Goal: Information Seeking & Learning: Understand process/instructions

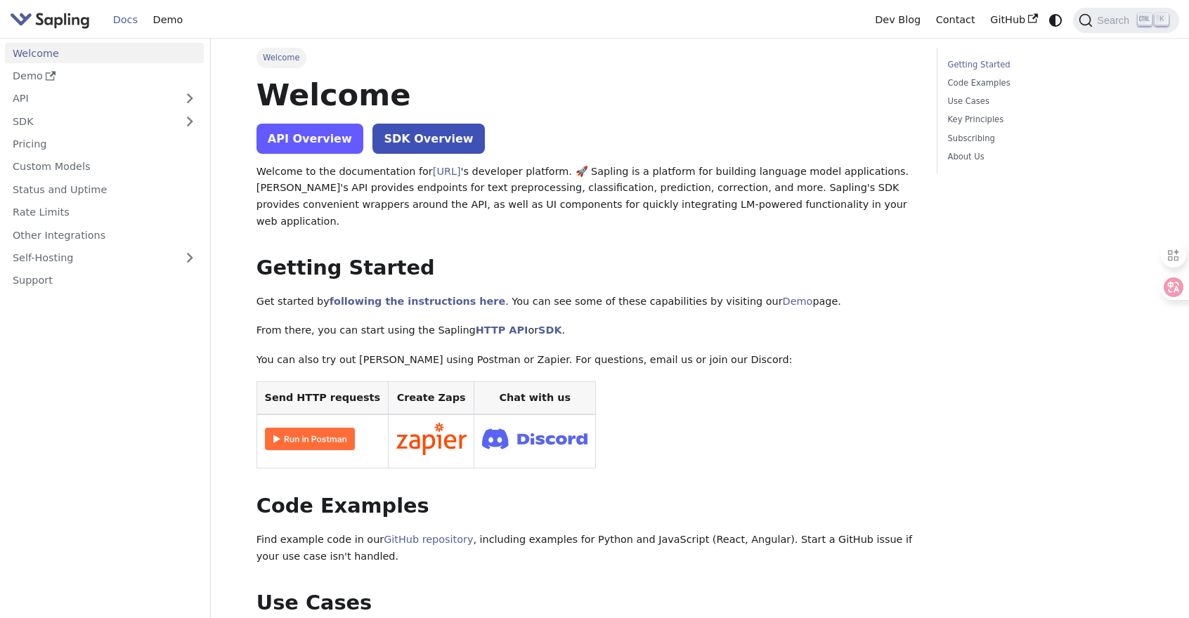
click at [302, 131] on link "API Overview" at bounding box center [309, 139] width 107 height 30
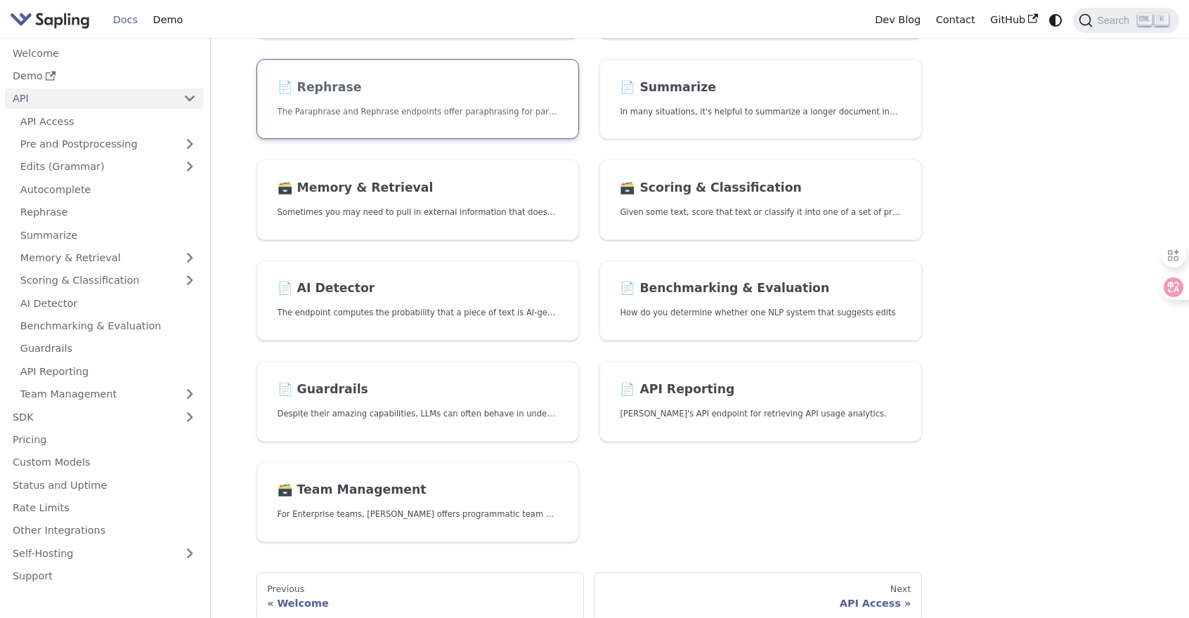
scroll to position [351, 0]
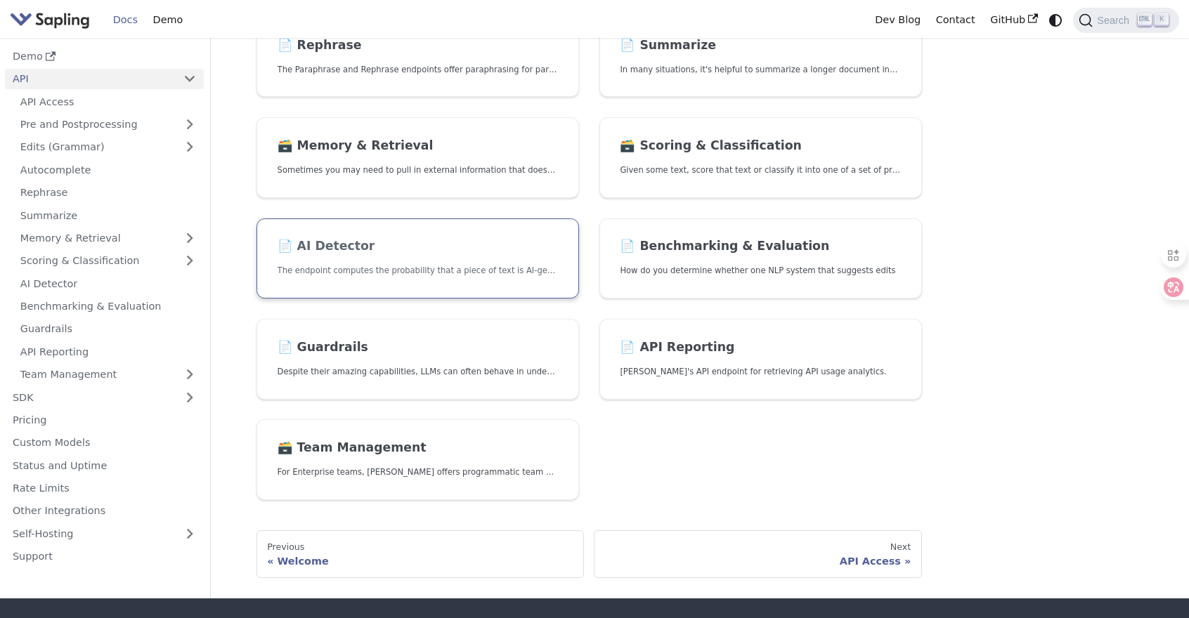
click at [406, 275] on p "The endpoint computes the probability that a piece of text is AI-generated," at bounding box center [418, 270] width 280 height 13
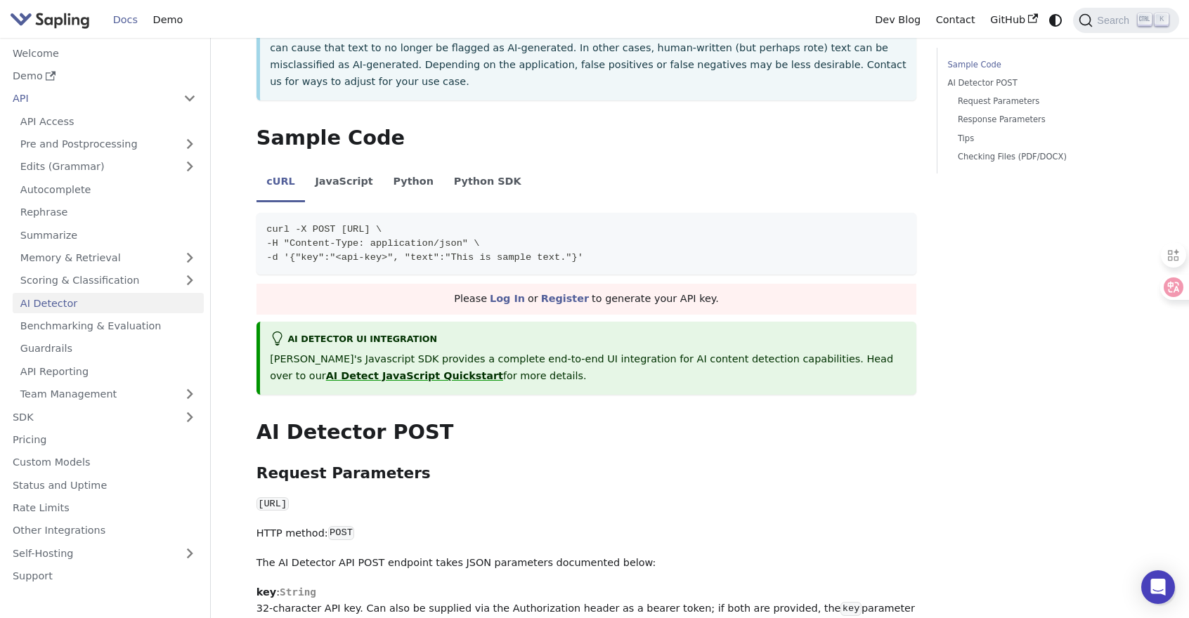
scroll to position [70, 0]
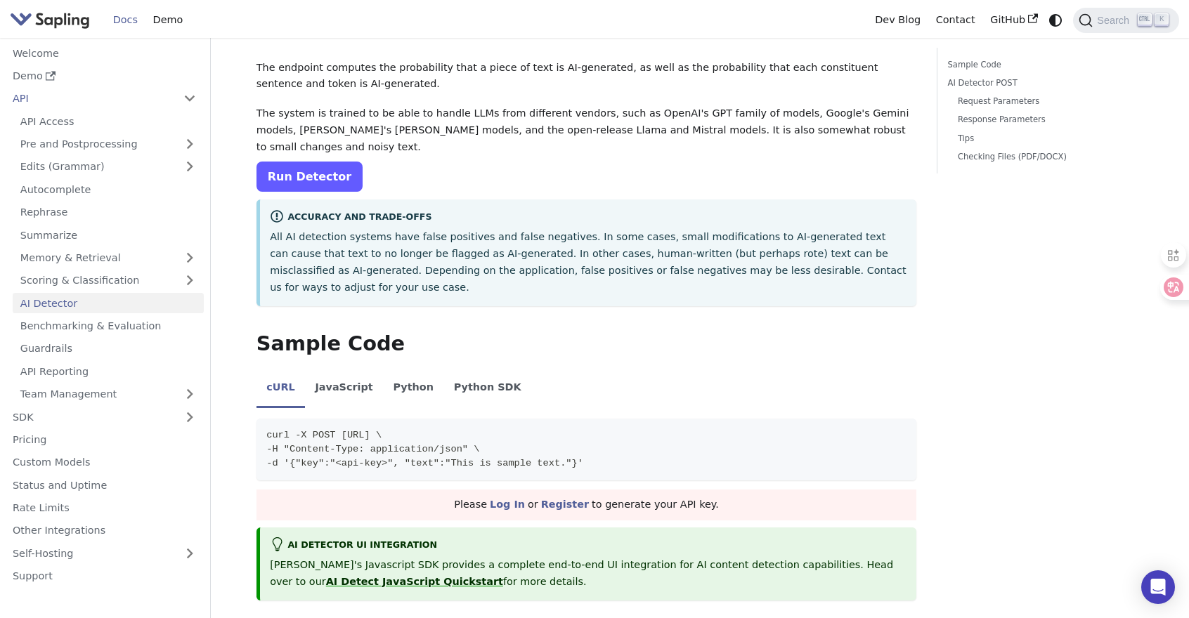
click at [334, 184] on link "Run Detector" at bounding box center [309, 177] width 106 height 30
click at [325, 184] on link "Run Detector" at bounding box center [309, 177] width 106 height 30
